Goal: Task Accomplishment & Management: Manage account settings

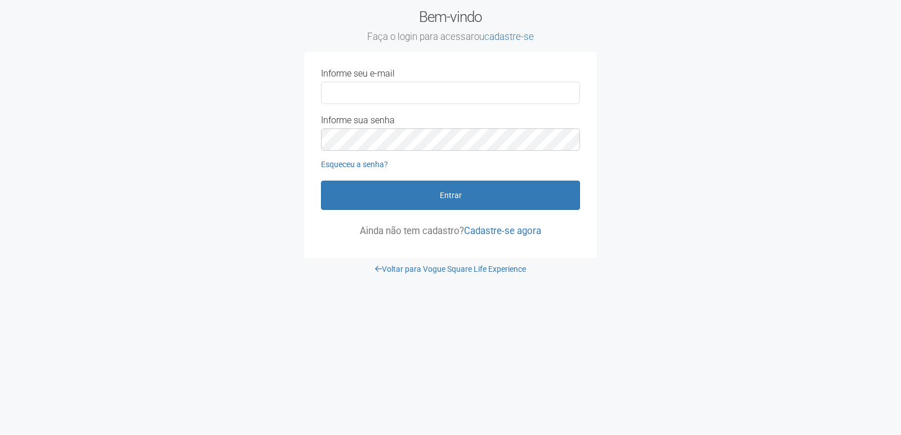
type input "**********"
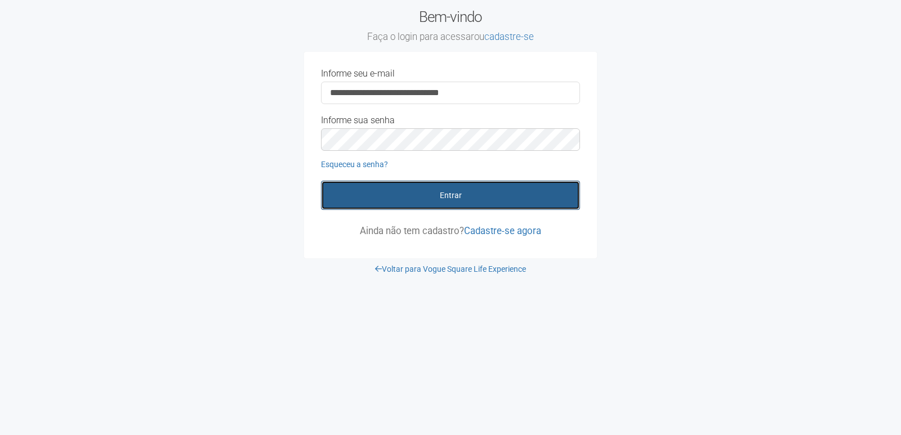
click at [474, 193] on button "Entrar" at bounding box center [450, 195] width 259 height 29
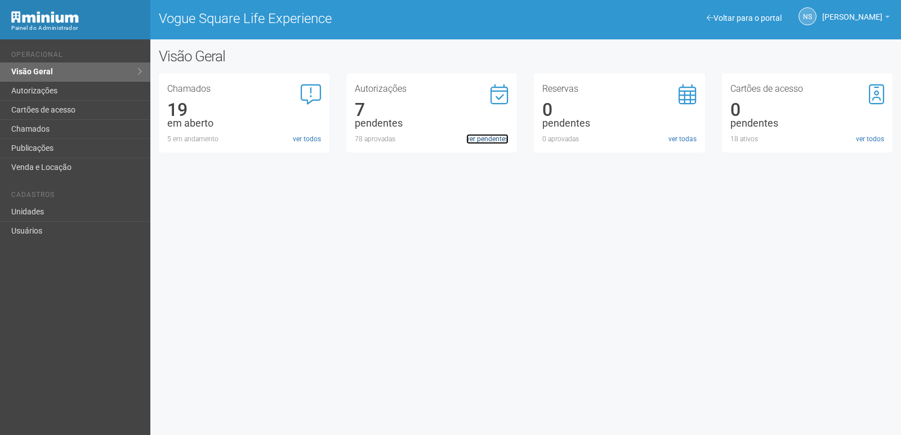
click at [488, 141] on link "ver pendentes" at bounding box center [487, 139] width 42 height 10
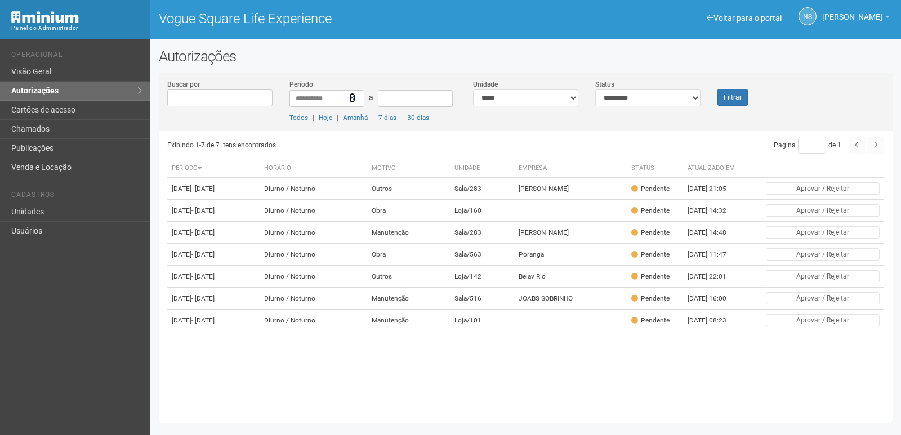
click at [351, 98] on icon at bounding box center [352, 98] width 6 height 8
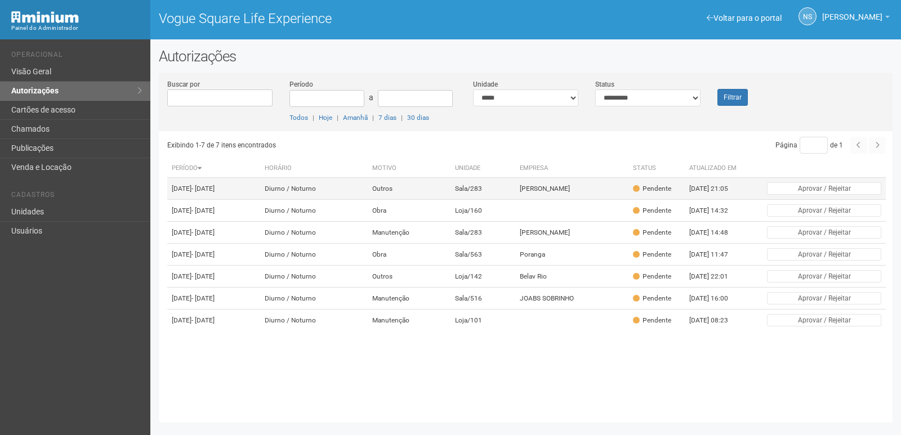
click at [501, 197] on td "Sala/283" at bounding box center [483, 189] width 65 height 22
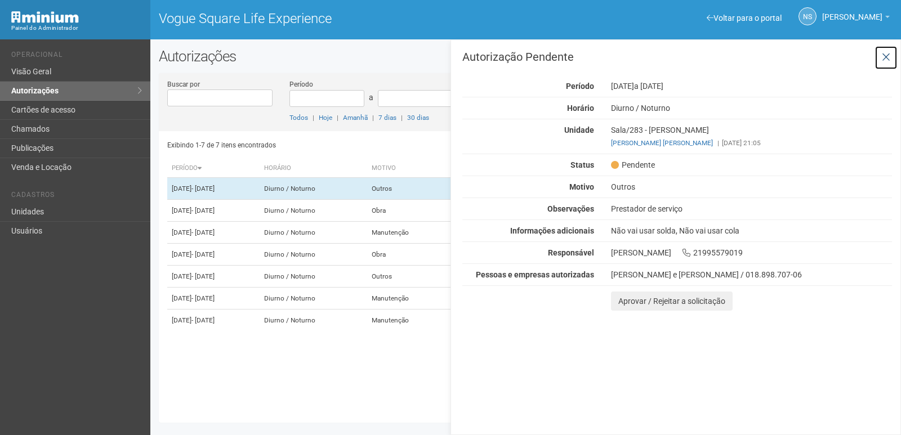
click at [888, 56] on icon at bounding box center [886, 57] width 8 height 11
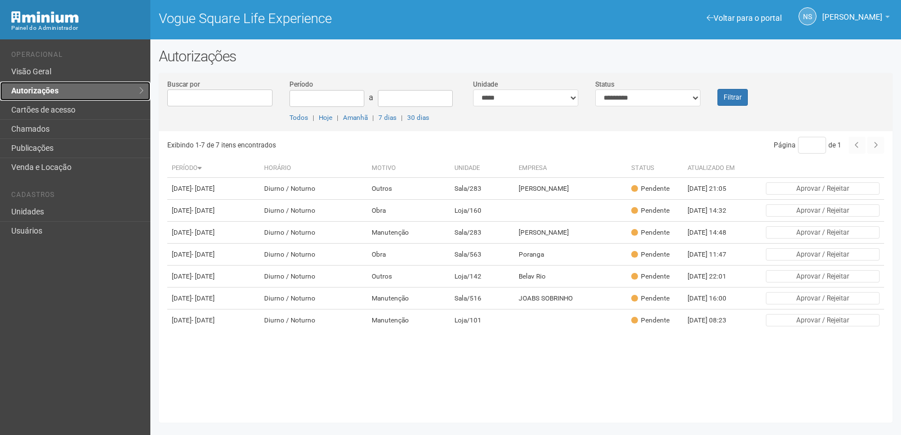
click at [72, 93] on link "Autorizações" at bounding box center [75, 91] width 150 height 19
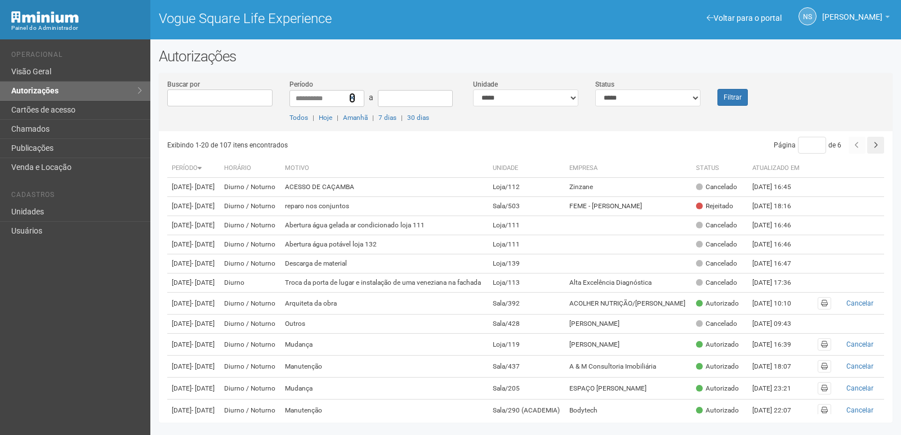
click at [354, 97] on icon at bounding box center [352, 98] width 6 height 8
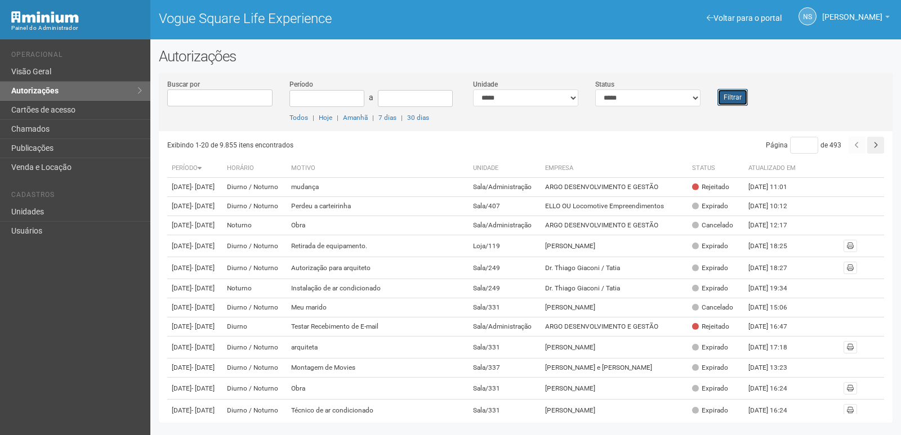
click at [723, 97] on button "Filtrar" at bounding box center [733, 97] width 30 height 17
click at [507, 98] on select "**********" at bounding box center [525, 98] width 105 height 17
select select "**********"
click at [473, 90] on select "**********" at bounding box center [525, 98] width 105 height 17
click at [738, 90] on button "Filtrar" at bounding box center [733, 97] width 30 height 17
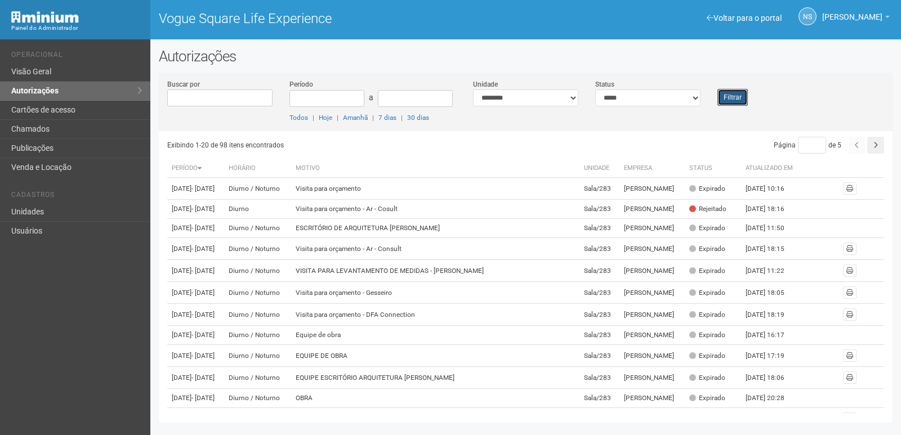
click at [727, 97] on button "Filtrar" at bounding box center [733, 97] width 30 height 17
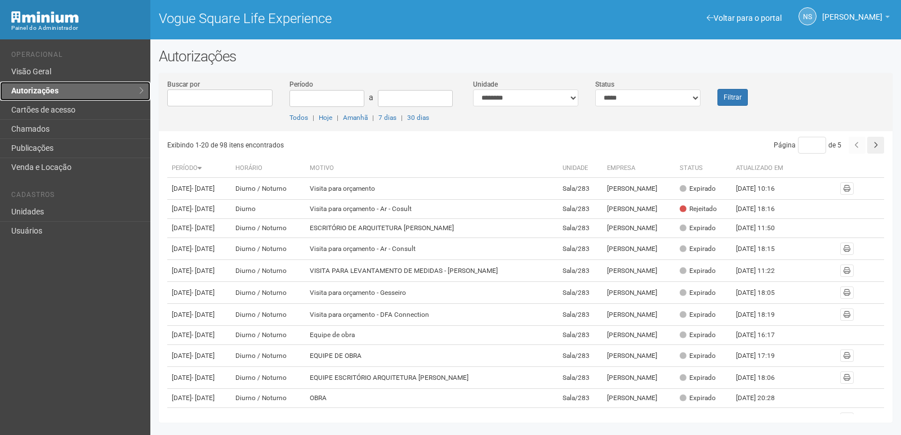
click at [65, 86] on link "Autorizações" at bounding box center [75, 91] width 150 height 19
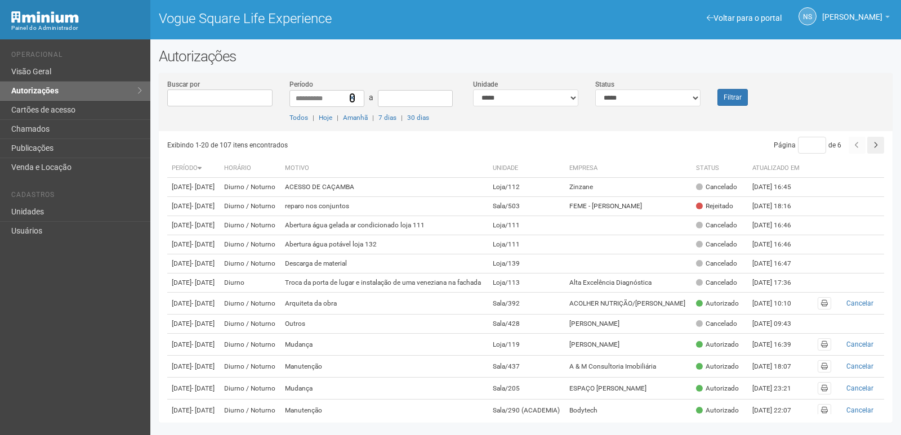
click at [352, 101] on icon at bounding box center [352, 98] width 6 height 8
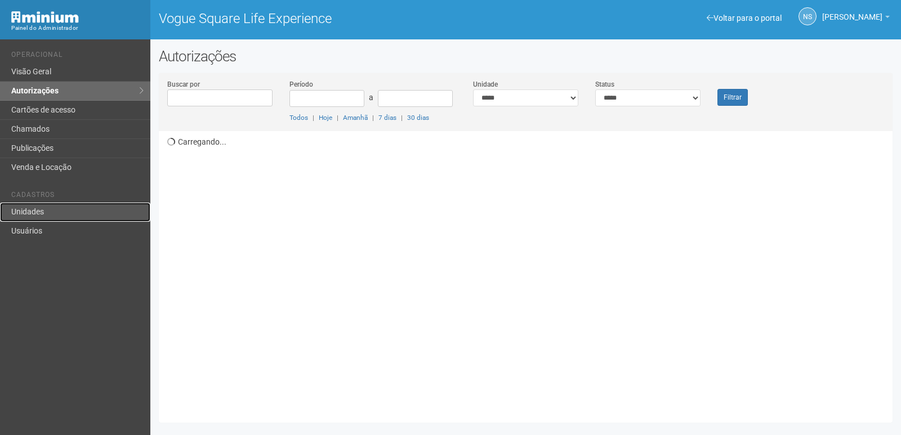
click at [51, 207] on link "Unidades" at bounding box center [75, 212] width 150 height 19
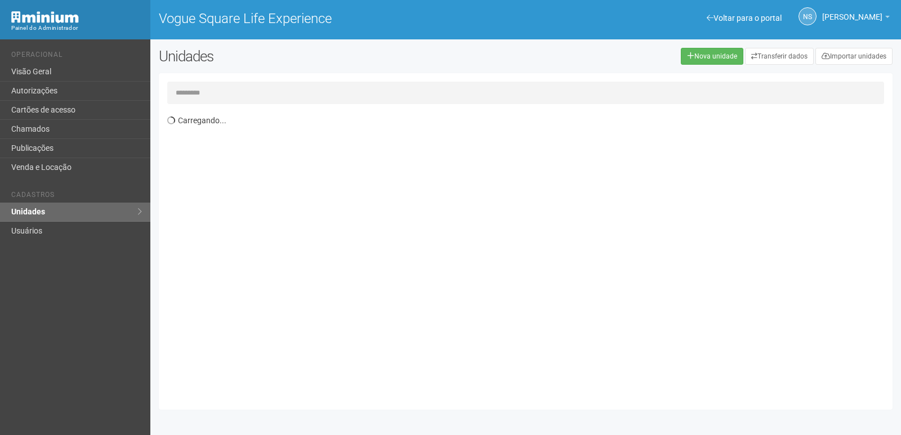
click at [248, 92] on input "text" at bounding box center [525, 93] width 717 height 23
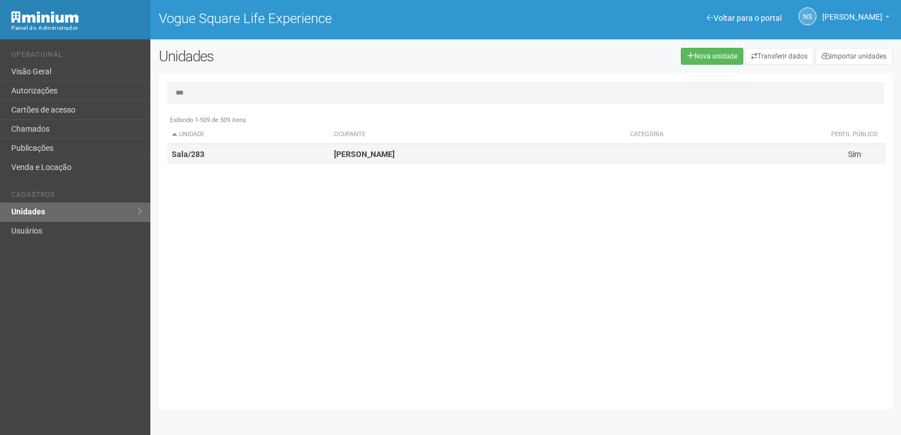
type input "***"
drag, startPoint x: 513, startPoint y: 152, endPoint x: 506, endPoint y: 152, distance: 6.8
click at [513, 152] on td "Carol Lira" at bounding box center [478, 154] width 296 height 21
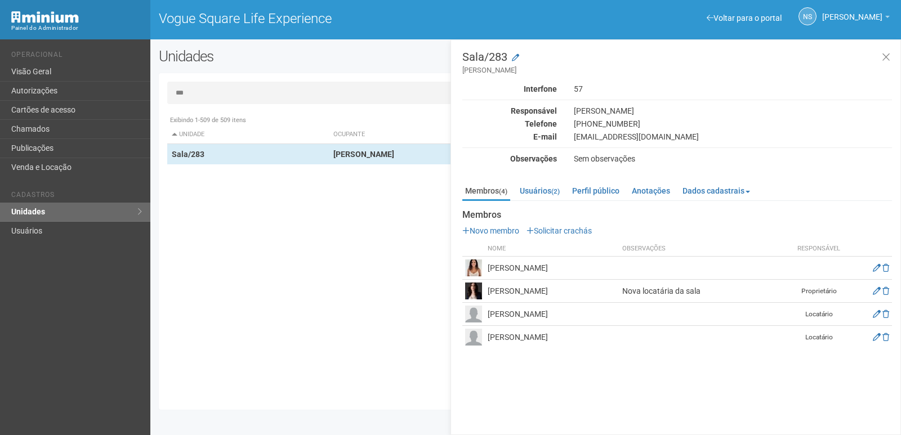
click at [671, 250] on th "Observações" at bounding box center [705, 249] width 171 height 15
click at [656, 247] on th "Observações" at bounding box center [705, 249] width 171 height 15
click at [537, 189] on link "Usuários (2)" at bounding box center [540, 191] width 46 height 17
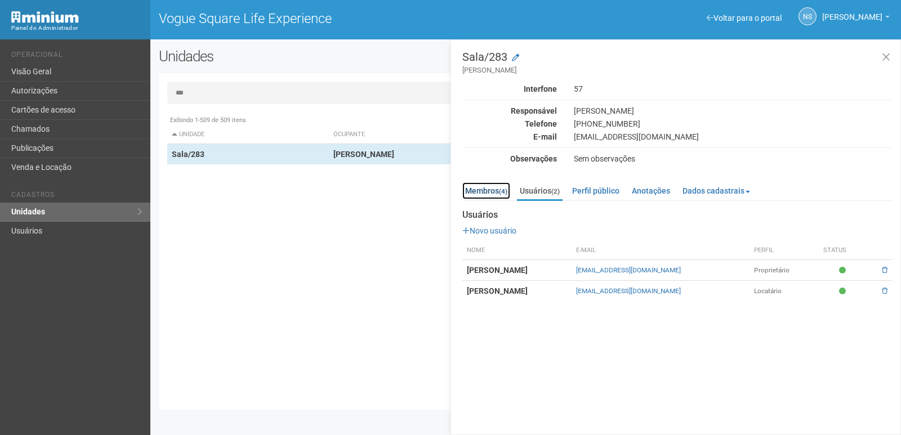
click at [479, 193] on link "Membros (4)" at bounding box center [486, 191] width 48 height 17
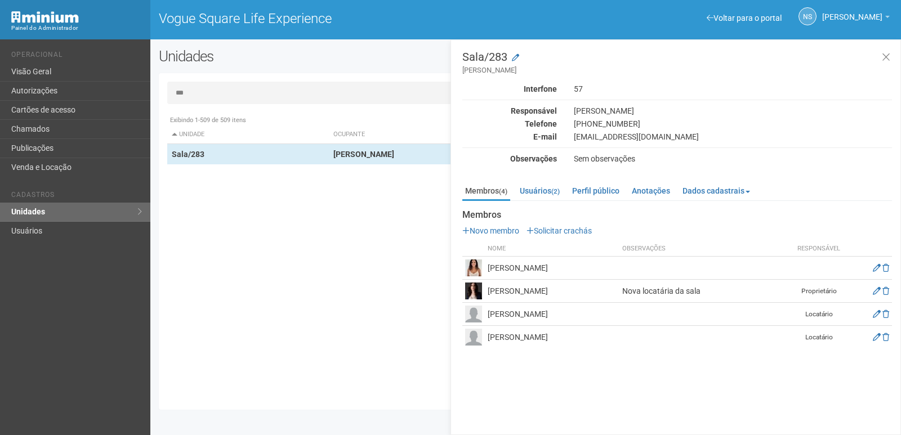
drag, startPoint x: 565, startPoint y: 314, endPoint x: 474, endPoint y: 317, distance: 90.8
click at [467, 321] on tr "Karina Moura Medeiros Locatário" at bounding box center [677, 314] width 430 height 23
click at [576, 293] on td "Karina Moura Fernandes" at bounding box center [552, 291] width 135 height 23
click at [826, 251] on th "Responsável" at bounding box center [819, 249] width 56 height 15
click at [341, 208] on div "Exibindo 1-509 de 509 itens Unidade Ocupante Categoria Perfil público Loja/101 …" at bounding box center [530, 256] width 726 height 292
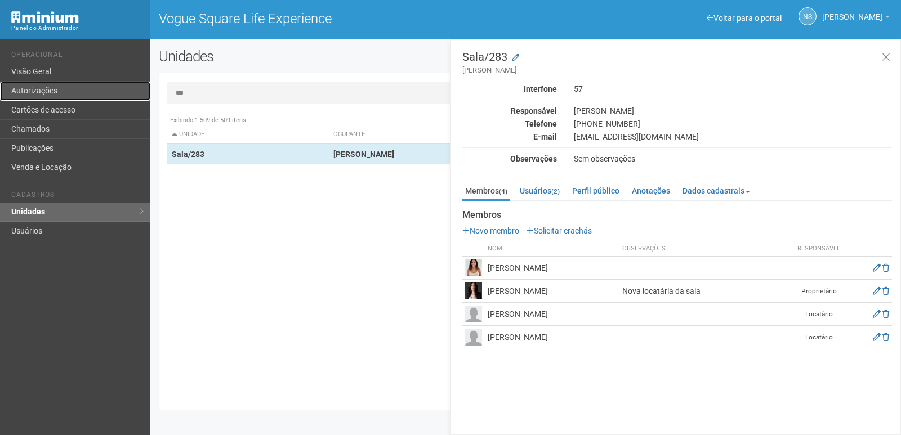
click at [69, 86] on link "Autorizações" at bounding box center [75, 91] width 150 height 19
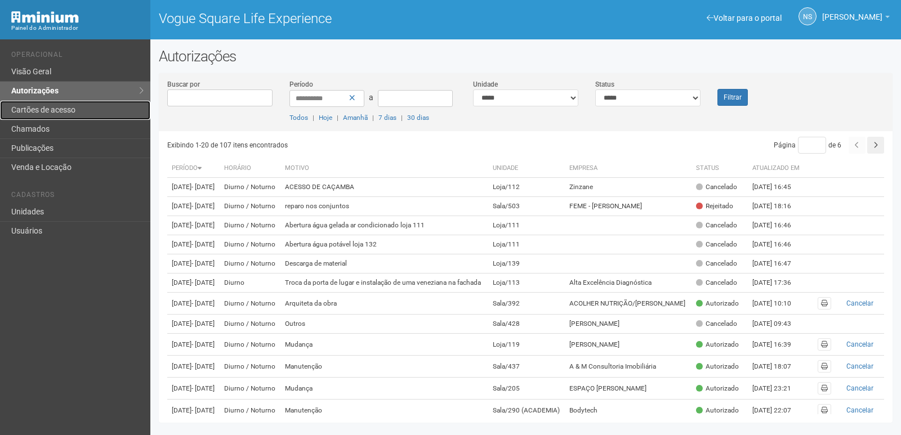
click at [68, 109] on link "Cartões de acesso" at bounding box center [75, 110] width 150 height 19
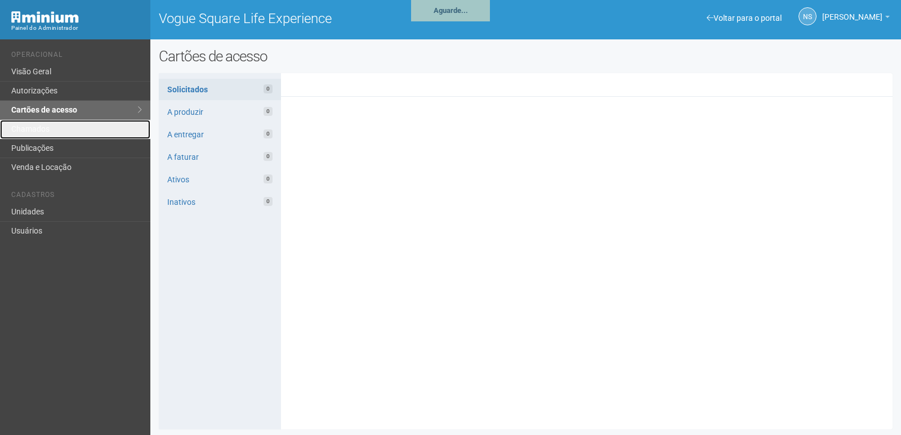
click at [66, 124] on link "Chamados" at bounding box center [75, 129] width 150 height 19
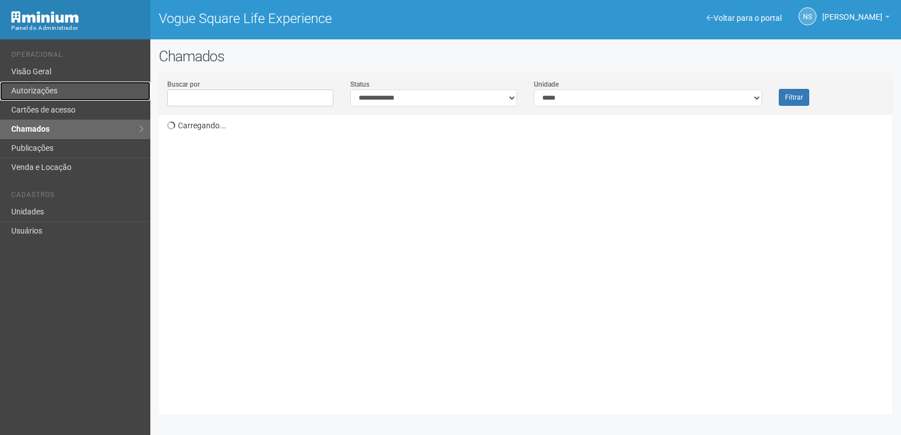
click at [88, 91] on link "Autorizações" at bounding box center [75, 91] width 150 height 19
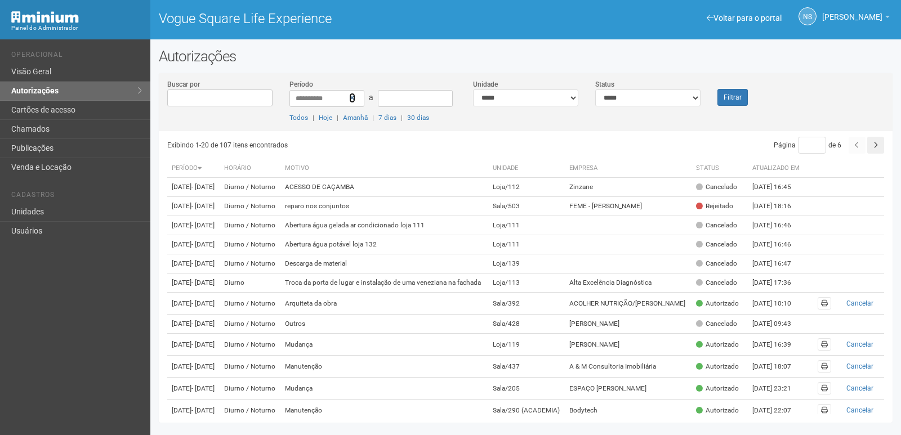
click at [354, 100] on icon at bounding box center [352, 98] width 6 height 8
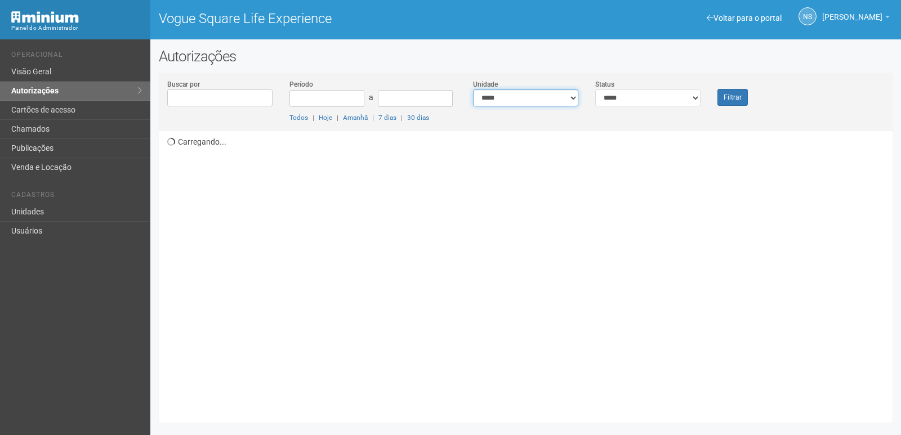
drag, startPoint x: 521, startPoint y: 97, endPoint x: 518, endPoint y: 102, distance: 6.1
click at [522, 97] on select "**********" at bounding box center [525, 98] width 105 height 17
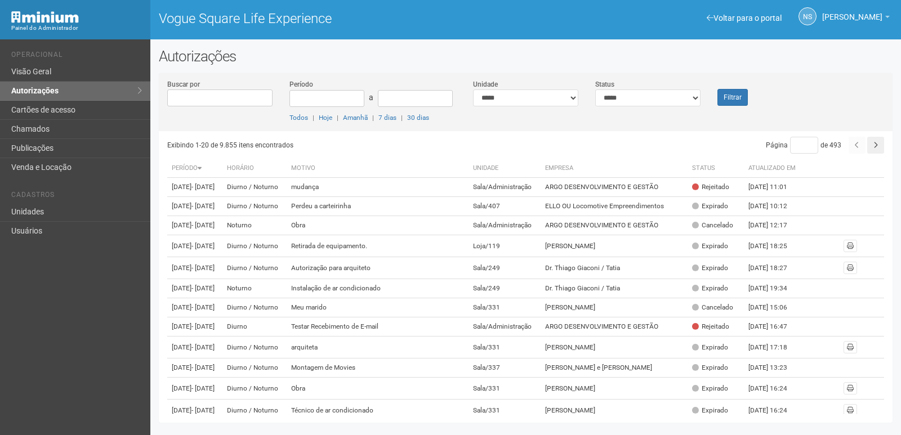
drag, startPoint x: 656, startPoint y: 16, endPoint x: 443, endPoint y: 91, distance: 226.4
click at [655, 19] on div "NS Nicolle Silva Nicolle Silva nicolle.silva@voguesquare.com.br Meu perfil Alte…" at bounding box center [714, 17] width 376 height 34
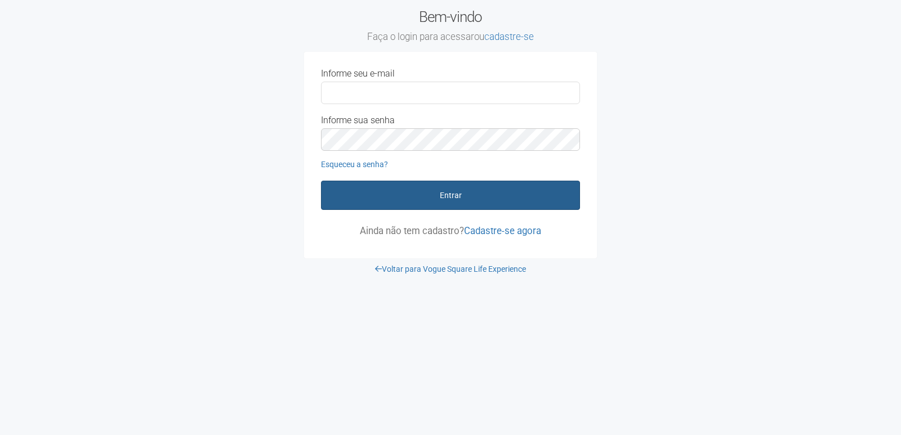
type input "**********"
click at [407, 196] on button "Entrar" at bounding box center [450, 195] width 259 height 29
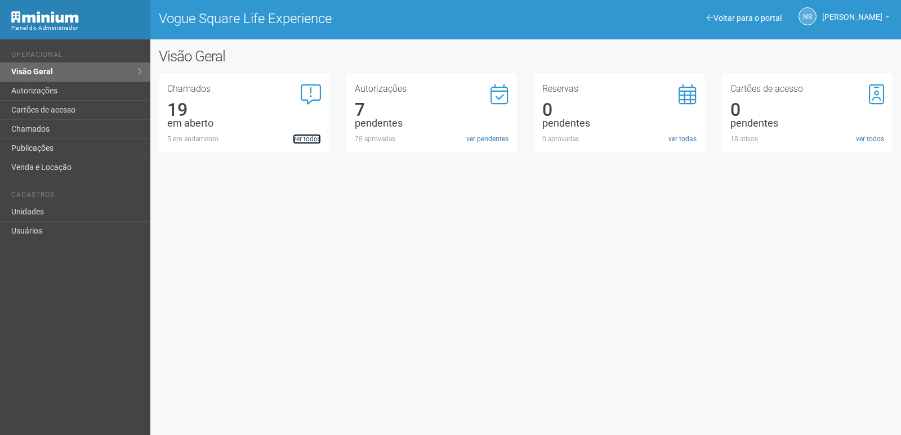
click at [300, 139] on link "ver todos" at bounding box center [307, 139] width 28 height 10
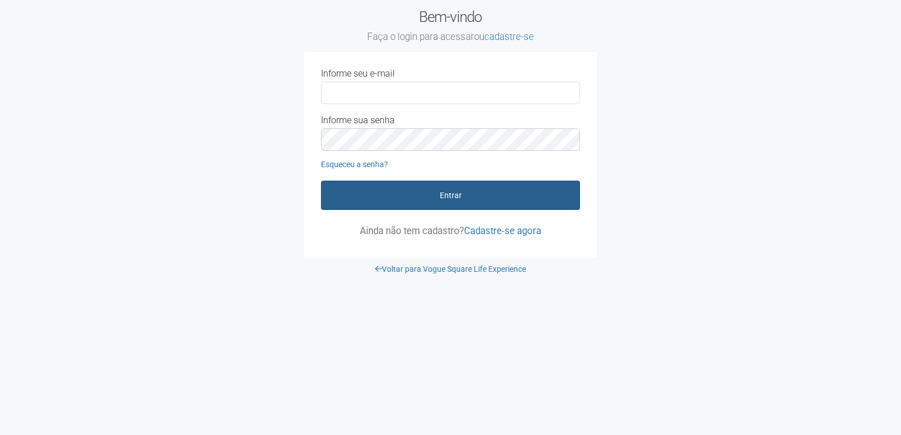
type input "**********"
click at [390, 190] on button "Entrar" at bounding box center [450, 195] width 259 height 29
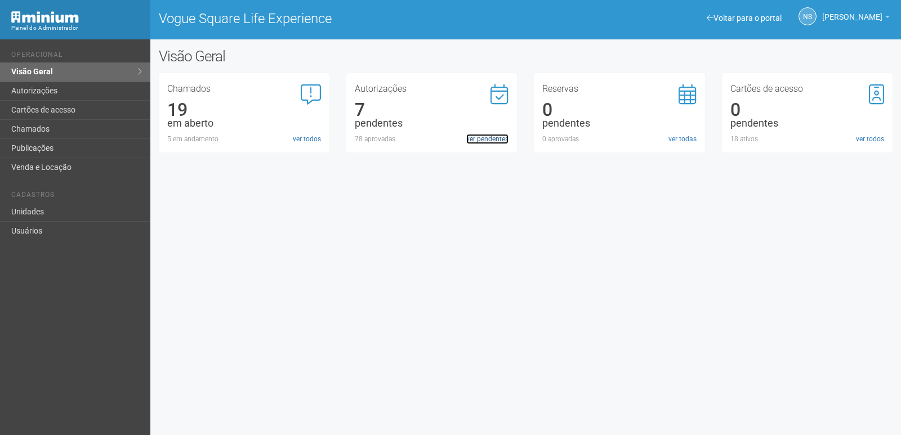
click at [482, 139] on link "ver pendentes" at bounding box center [487, 139] width 42 height 10
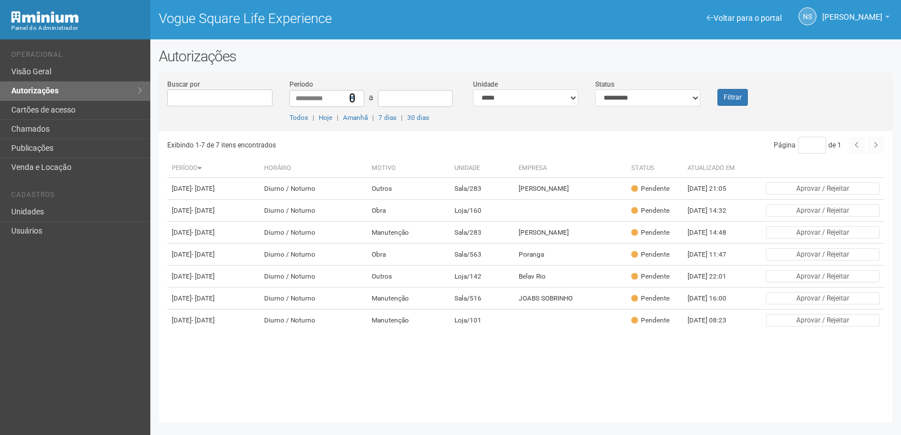
click at [351, 98] on icon at bounding box center [352, 98] width 6 height 8
click at [740, 97] on button "Filtrar" at bounding box center [733, 97] width 30 height 17
